Goal: Information Seeking & Learning: Learn about a topic

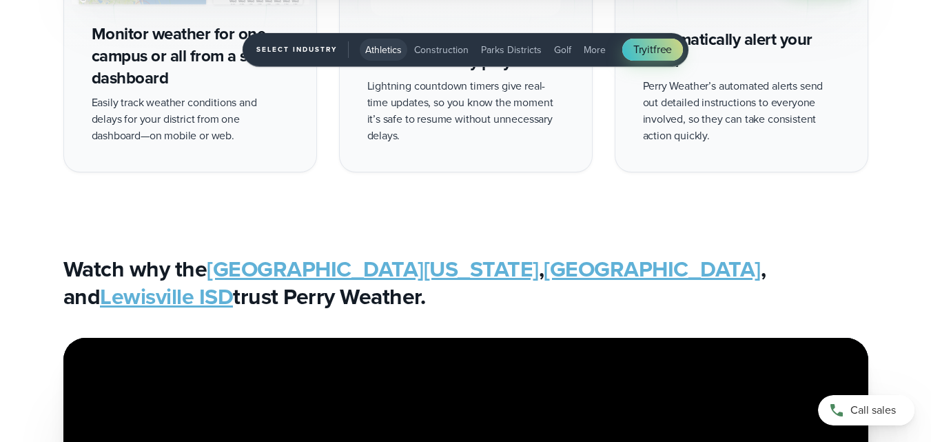
scroll to position [2757, 0]
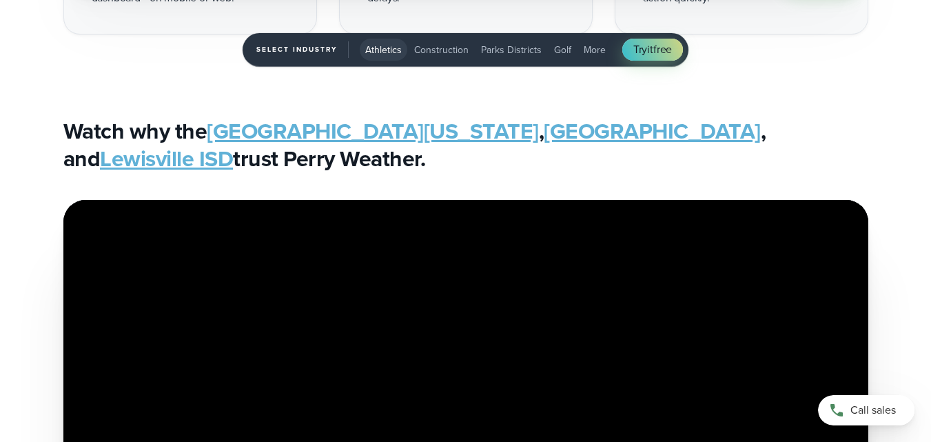
click at [233, 142] on link "Lewisville ISD" at bounding box center [166, 158] width 133 height 33
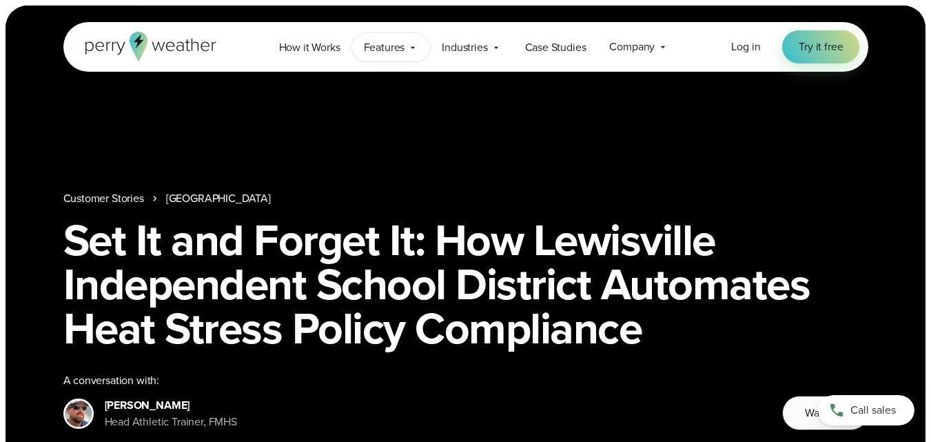
click at [376, 50] on span "Features" at bounding box center [384, 47] width 41 height 17
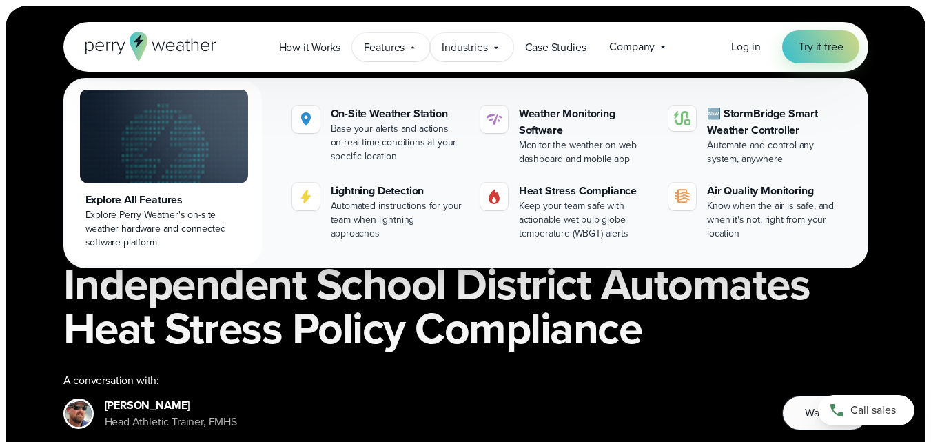
click at [478, 54] on span "Industries" at bounding box center [464, 47] width 45 height 17
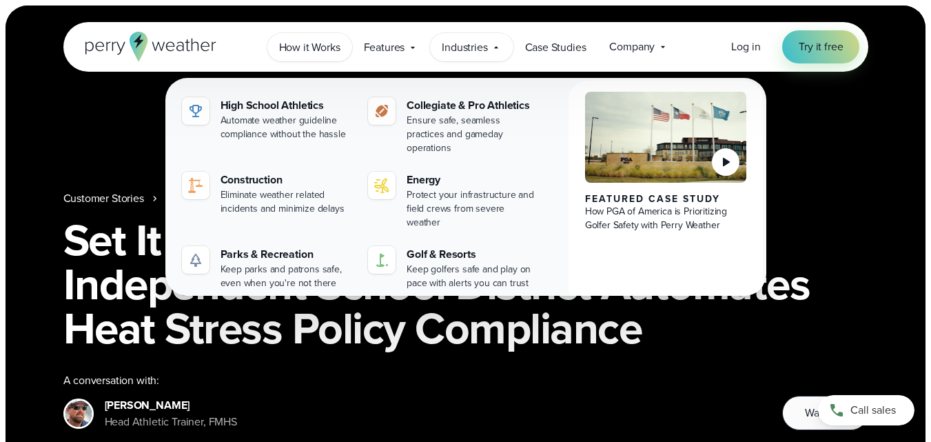
click at [316, 42] on span "How it Works" at bounding box center [309, 47] width 61 height 17
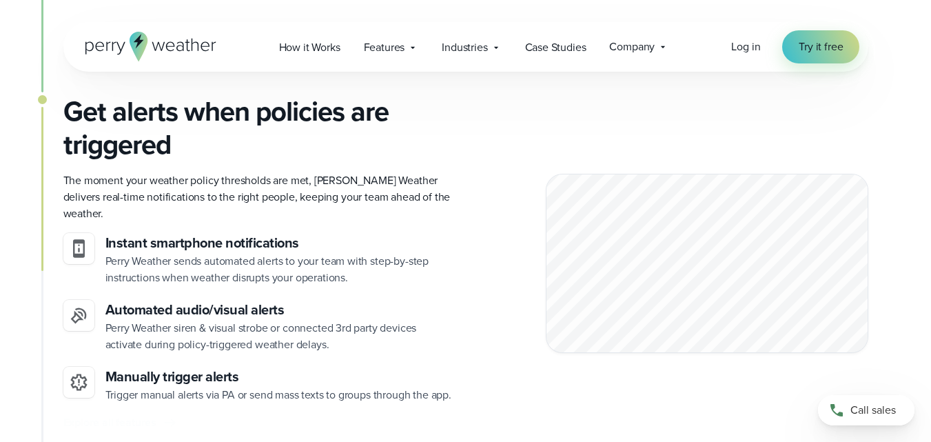
scroll to position [1448, 0]
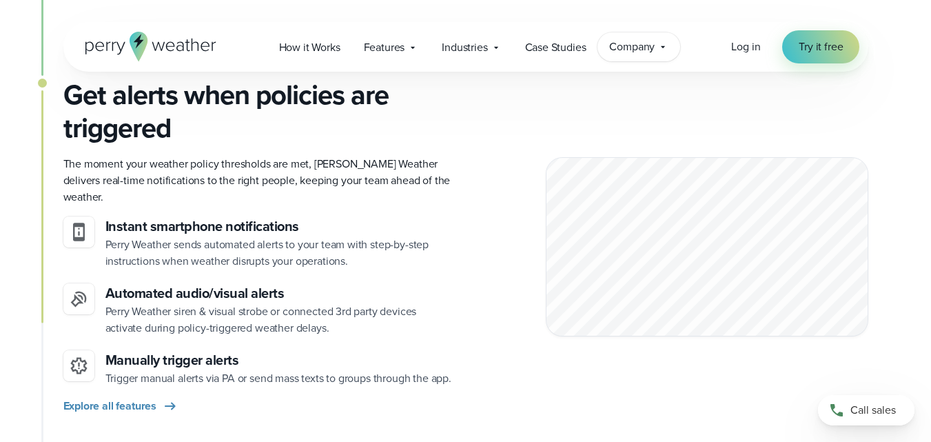
click at [629, 51] on span "Company" at bounding box center [631, 47] width 45 height 17
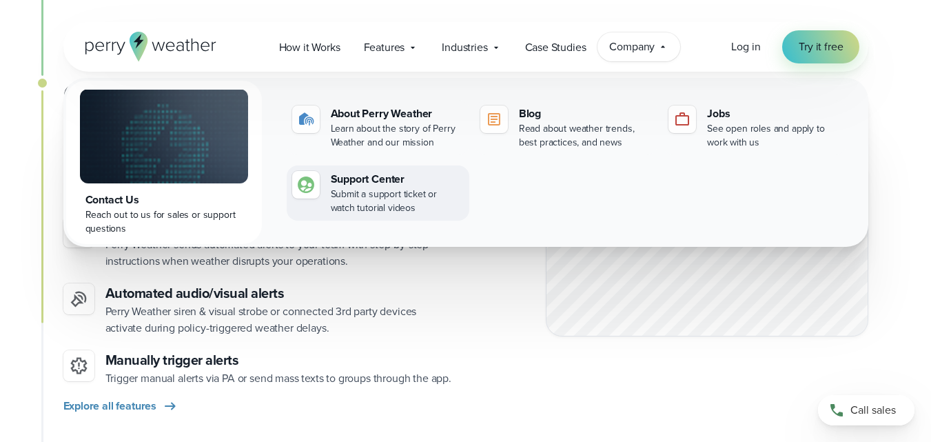
click at [374, 182] on div "Support Center" at bounding box center [397, 179] width 133 height 17
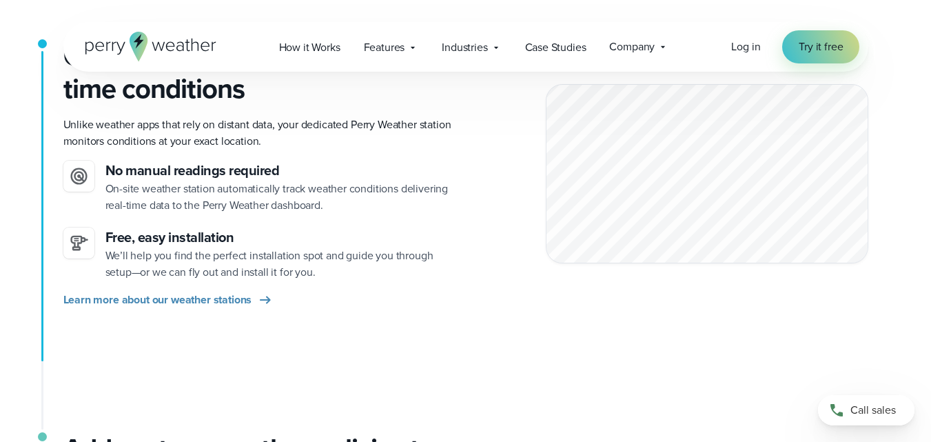
scroll to position [345, 0]
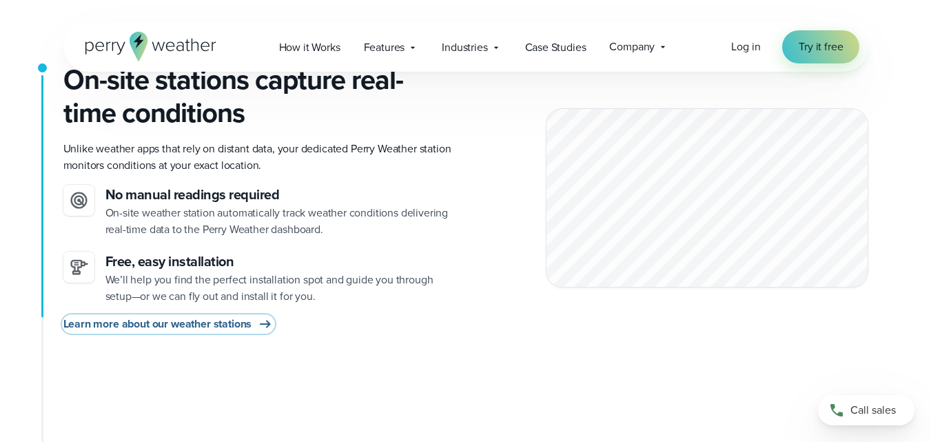
click at [185, 325] on span "Learn more about our weather stations" at bounding box center [157, 324] width 189 height 17
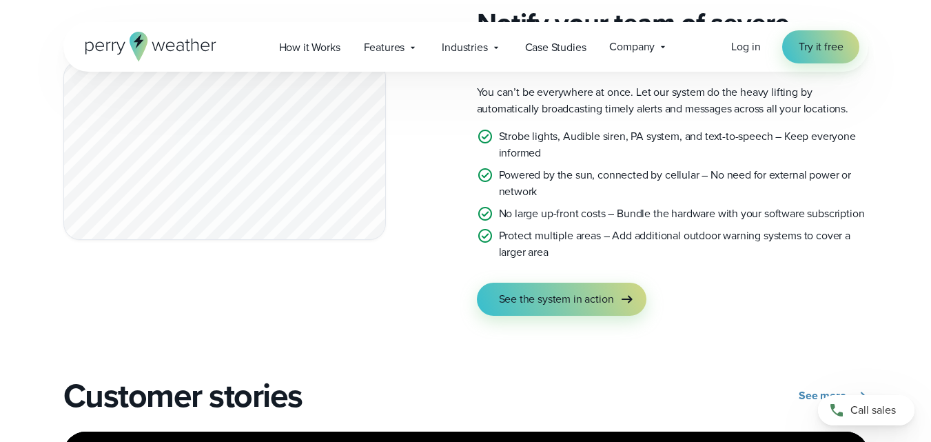
scroll to position [2551, 0]
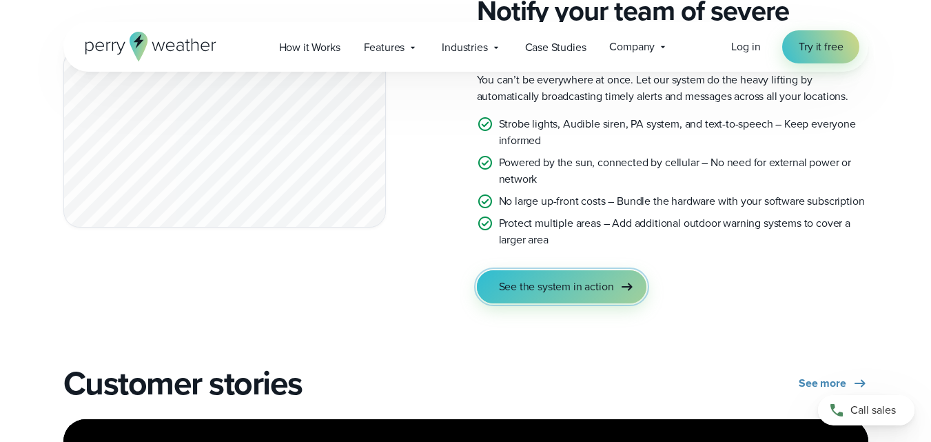
click at [600, 284] on span "See the system in action" at bounding box center [556, 286] width 115 height 17
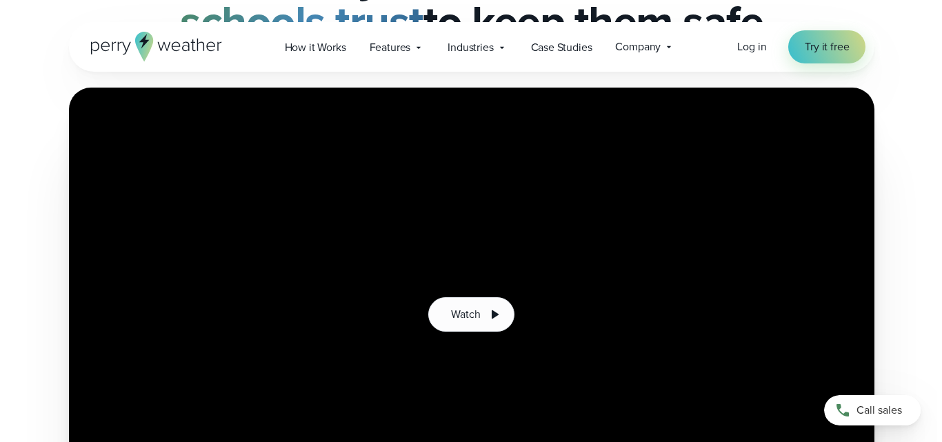
scroll to position [207, 0]
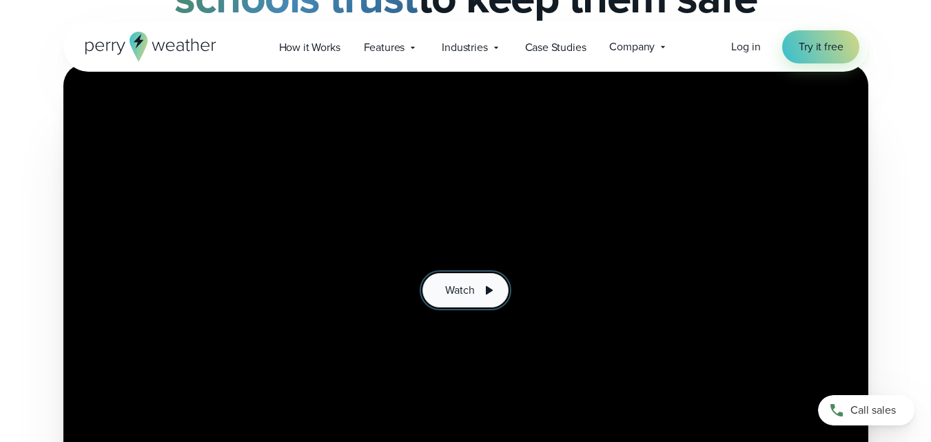
click at [479, 300] on button "Watch" at bounding box center [465, 290] width 85 height 34
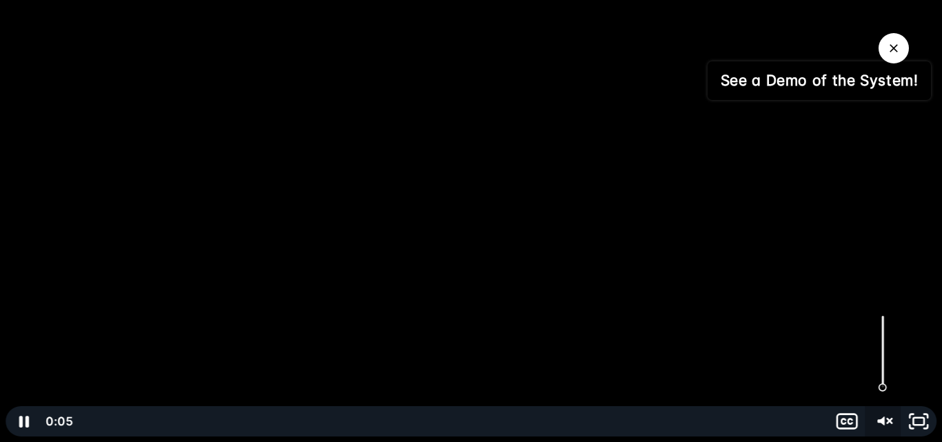
click at [887, 419] on icon "Unmute" at bounding box center [882, 421] width 36 height 30
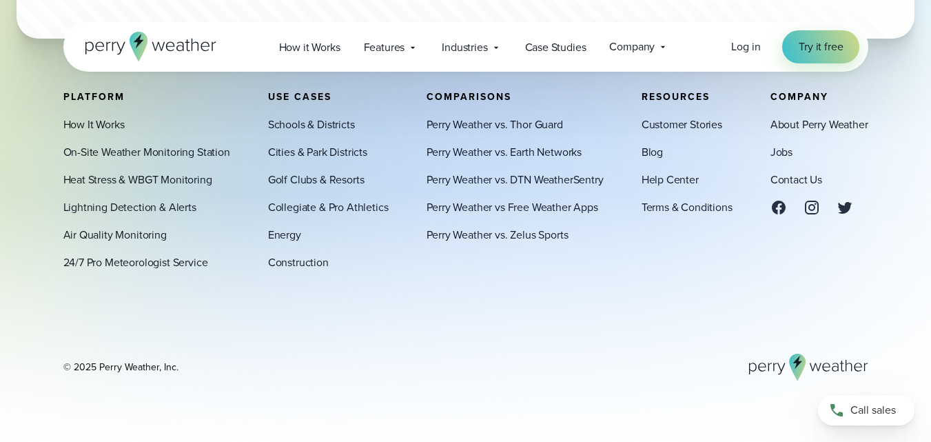
scroll to position [4570, 0]
click at [672, 177] on link "Help Center" at bounding box center [670, 180] width 57 height 17
